Goal: Information Seeking & Learning: Learn about a topic

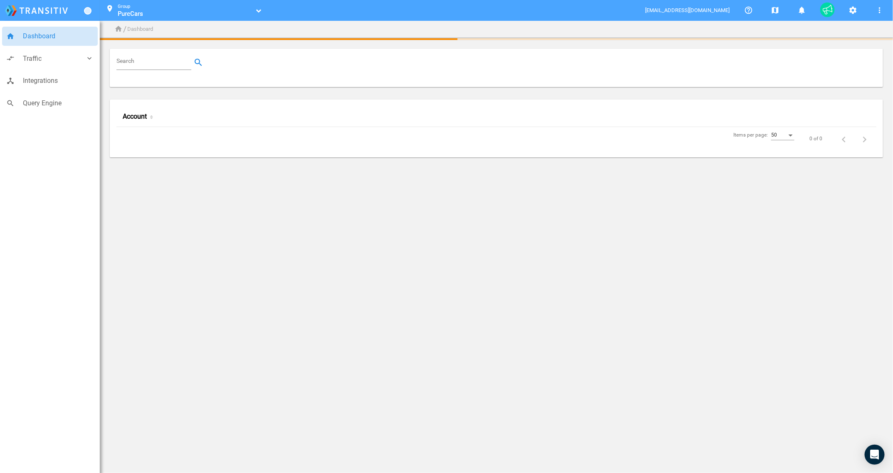
click at [256, 10] on icon "text" at bounding box center [257, 10] width 7 height 5
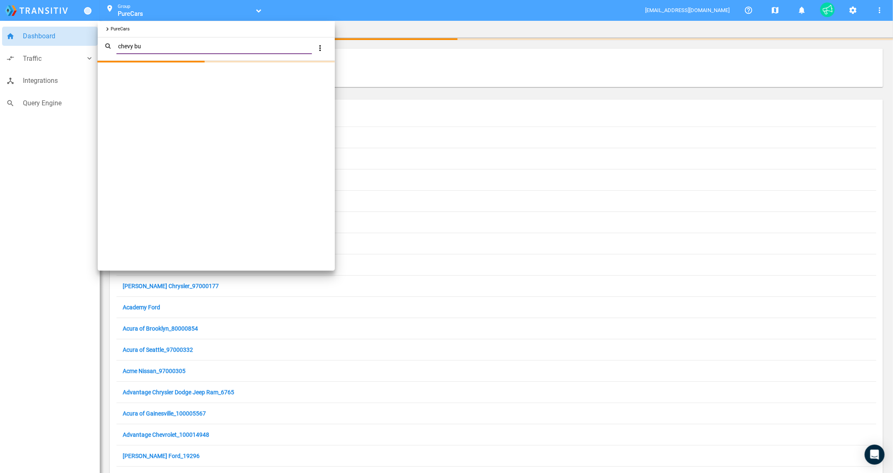
type input "[PERSON_NAME]"
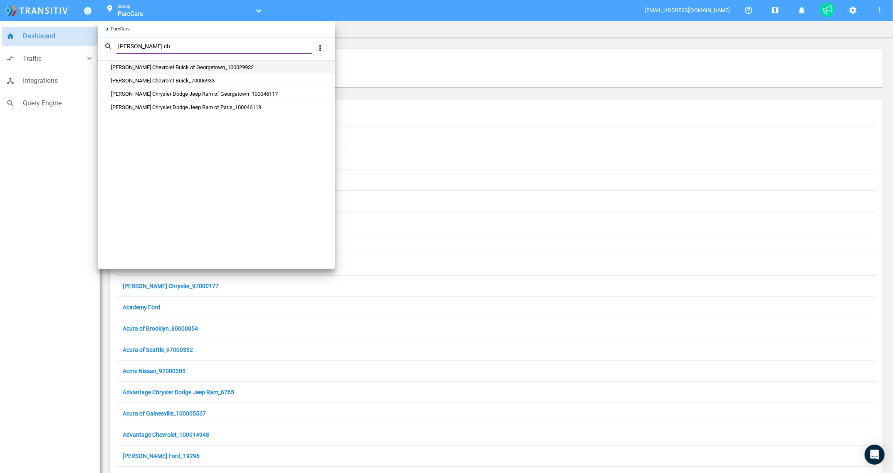
type input "[PERSON_NAME] ch"
click at [180, 69] on link "[PERSON_NAME] Chevrolet Buick of Georgetown_100029932" at bounding box center [182, 67] width 144 height 6
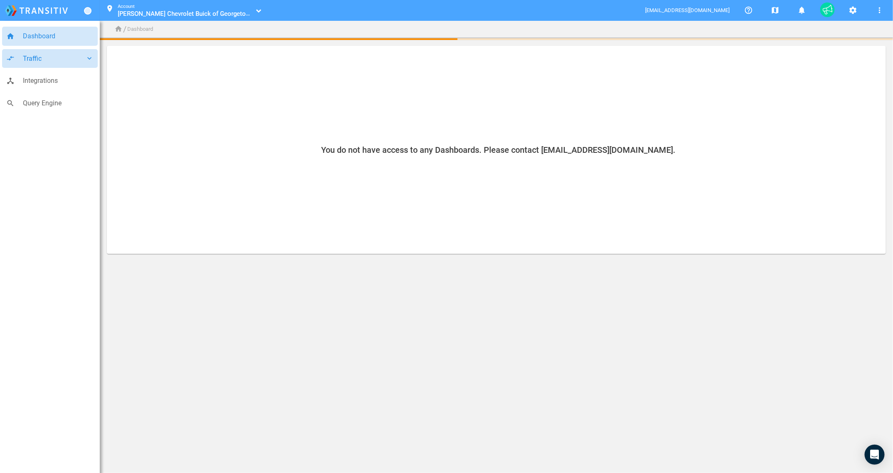
click at [57, 60] on span "Traffic" at bounding box center [54, 58] width 62 height 11
click at [52, 84] on span "Campaigns" at bounding box center [60, 79] width 67 height 11
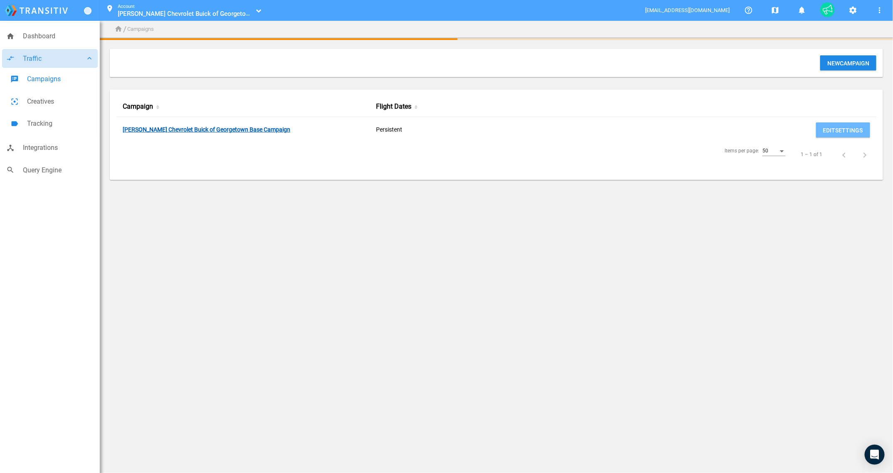
click at [266, 129] on link "[PERSON_NAME] Chevrolet Buick of Georgetown Base Campaign" at bounding box center [207, 130] width 168 height 8
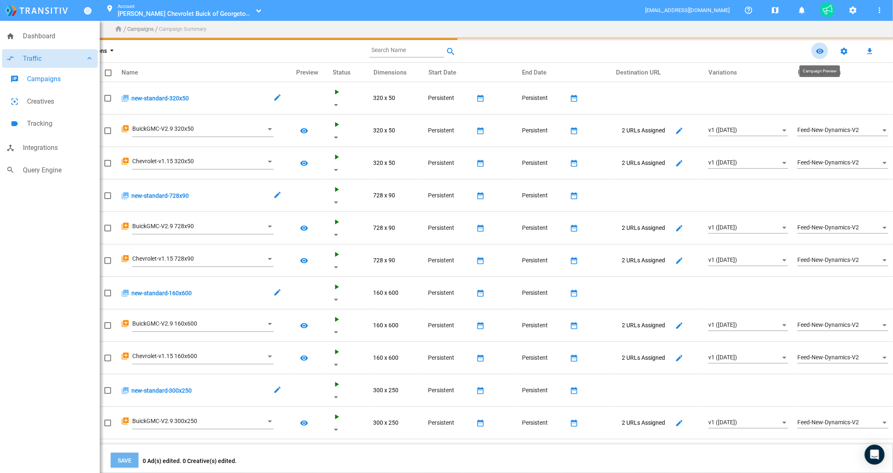
click at [820, 52] on mat-icon "remove_red_eye" at bounding box center [820, 51] width 10 height 10
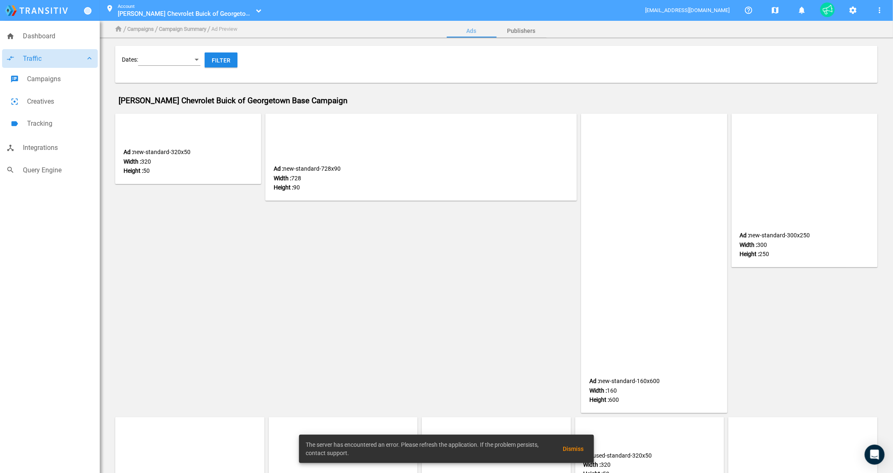
drag, startPoint x: 477, startPoint y: 274, endPoint x: 409, endPoint y: 163, distance: 130.0
click at [470, 257] on div "Ad : new-standard-728x90 Width : 728 Height : 90" at bounding box center [421, 265] width 316 height 303
